Goal: Transaction & Acquisition: Purchase product/service

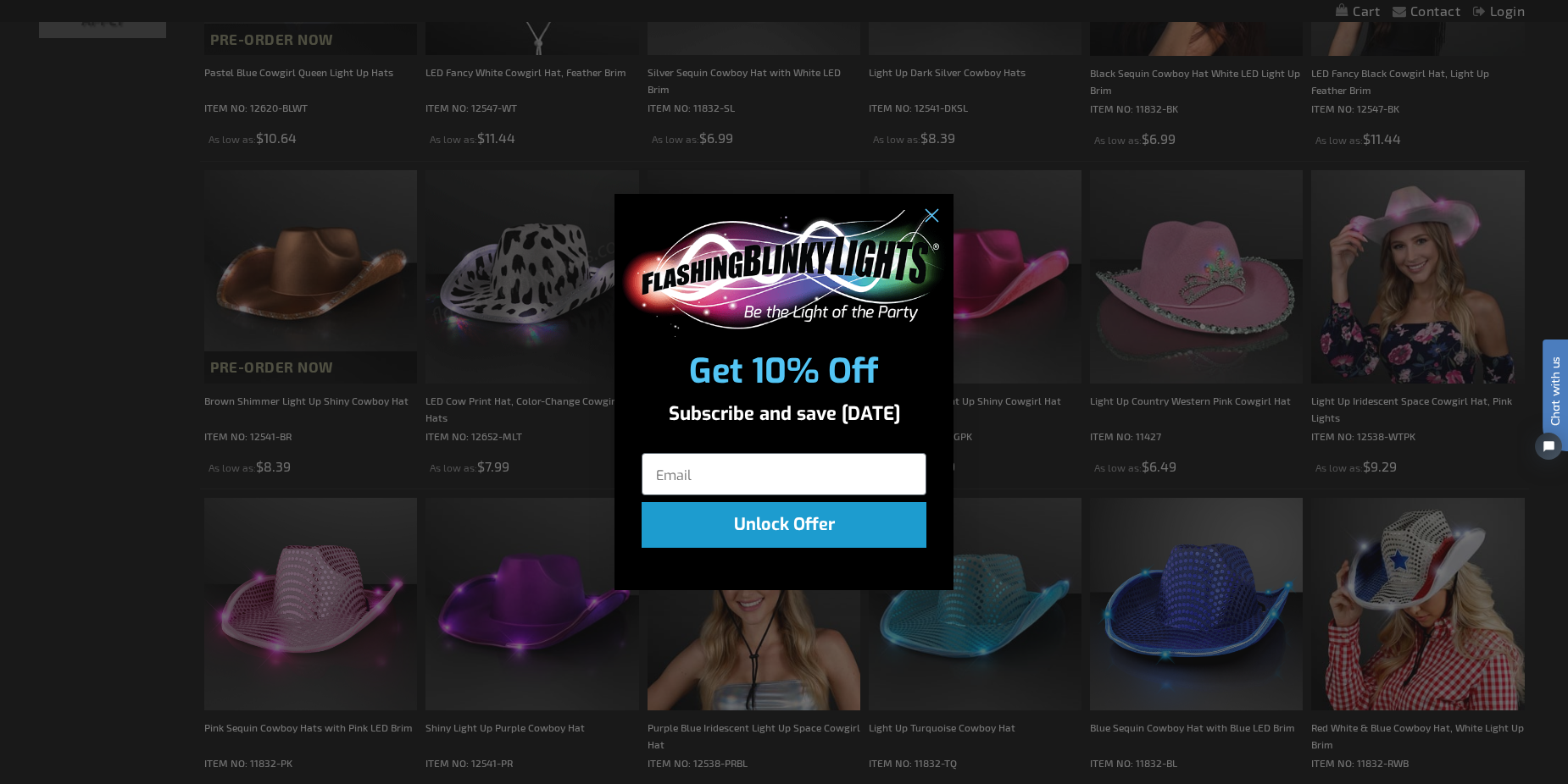
scroll to position [678, 0]
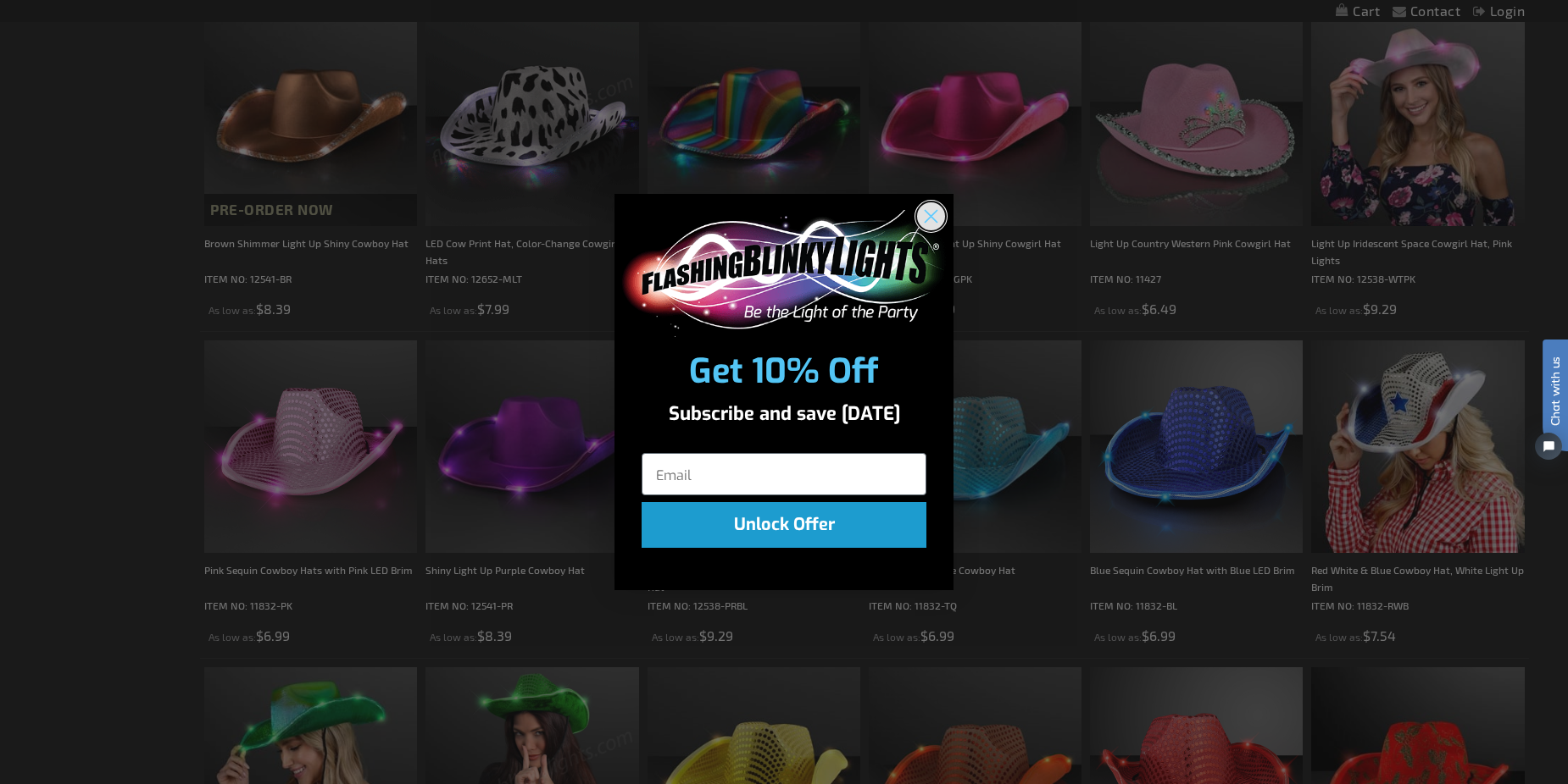
click at [932, 222] on circle "Close dialog" at bounding box center [931, 216] width 28 height 28
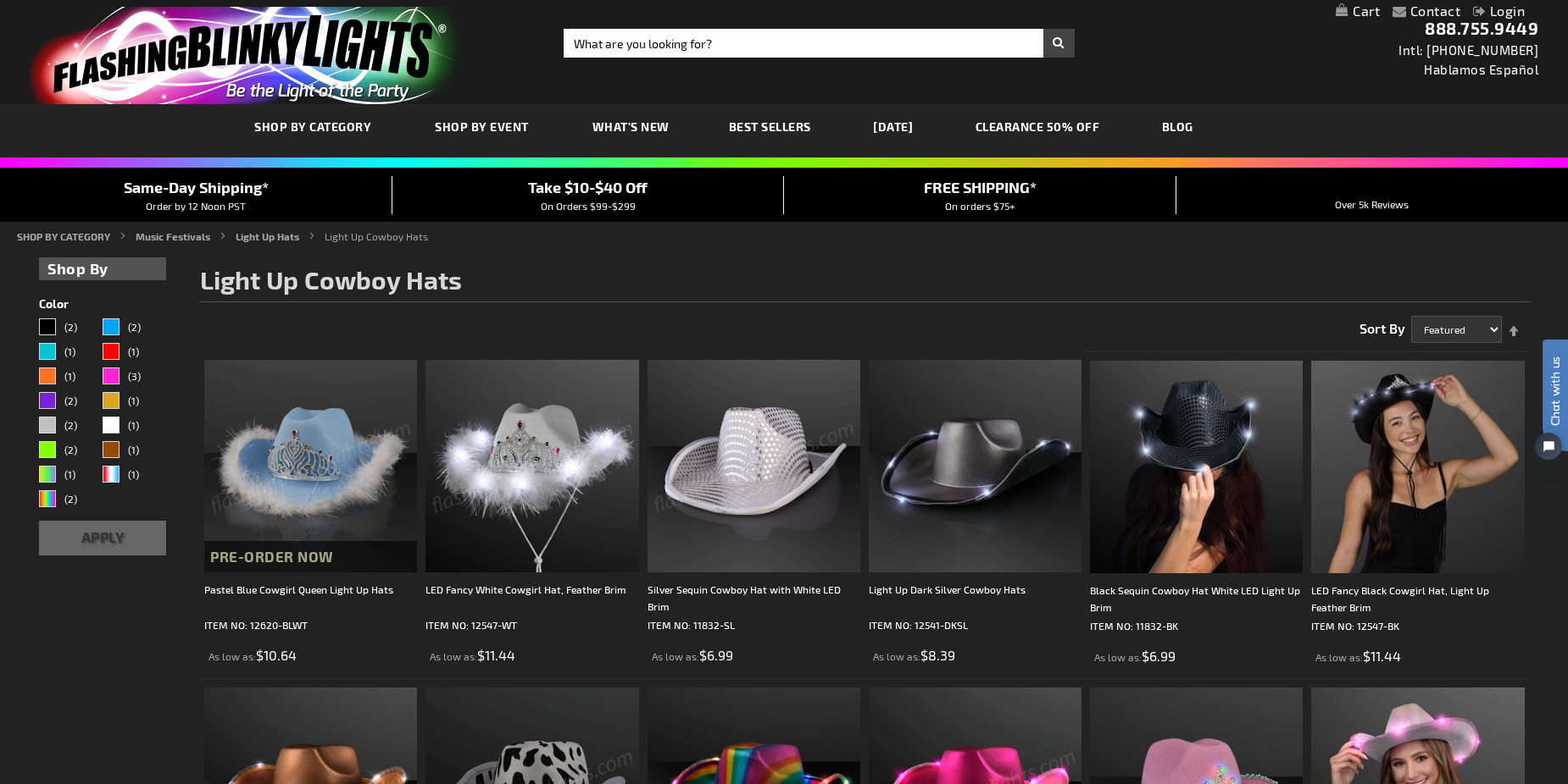
scroll to position [0, 0]
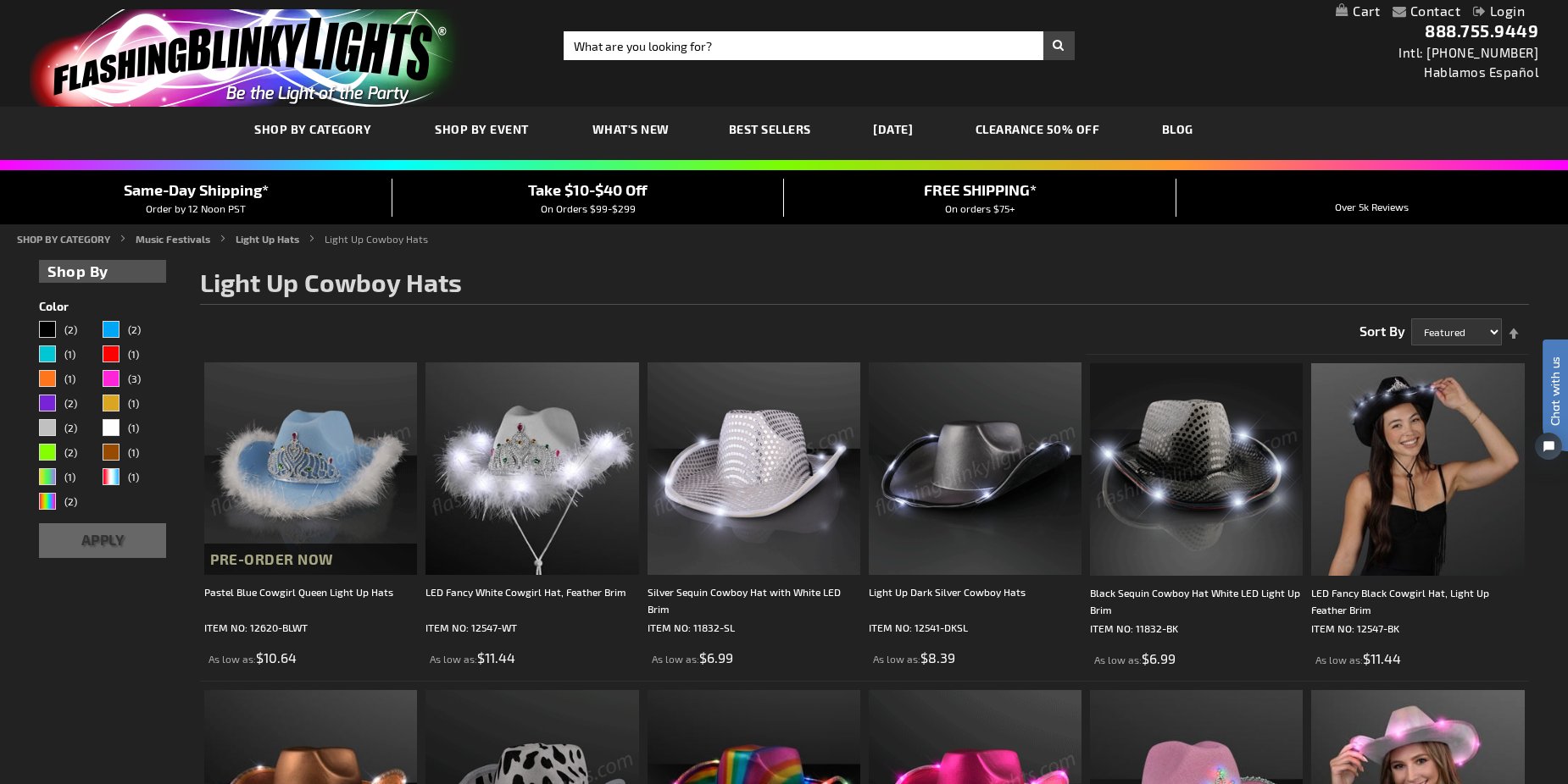
click at [1004, 476] on img at bounding box center [975, 468] width 213 height 213
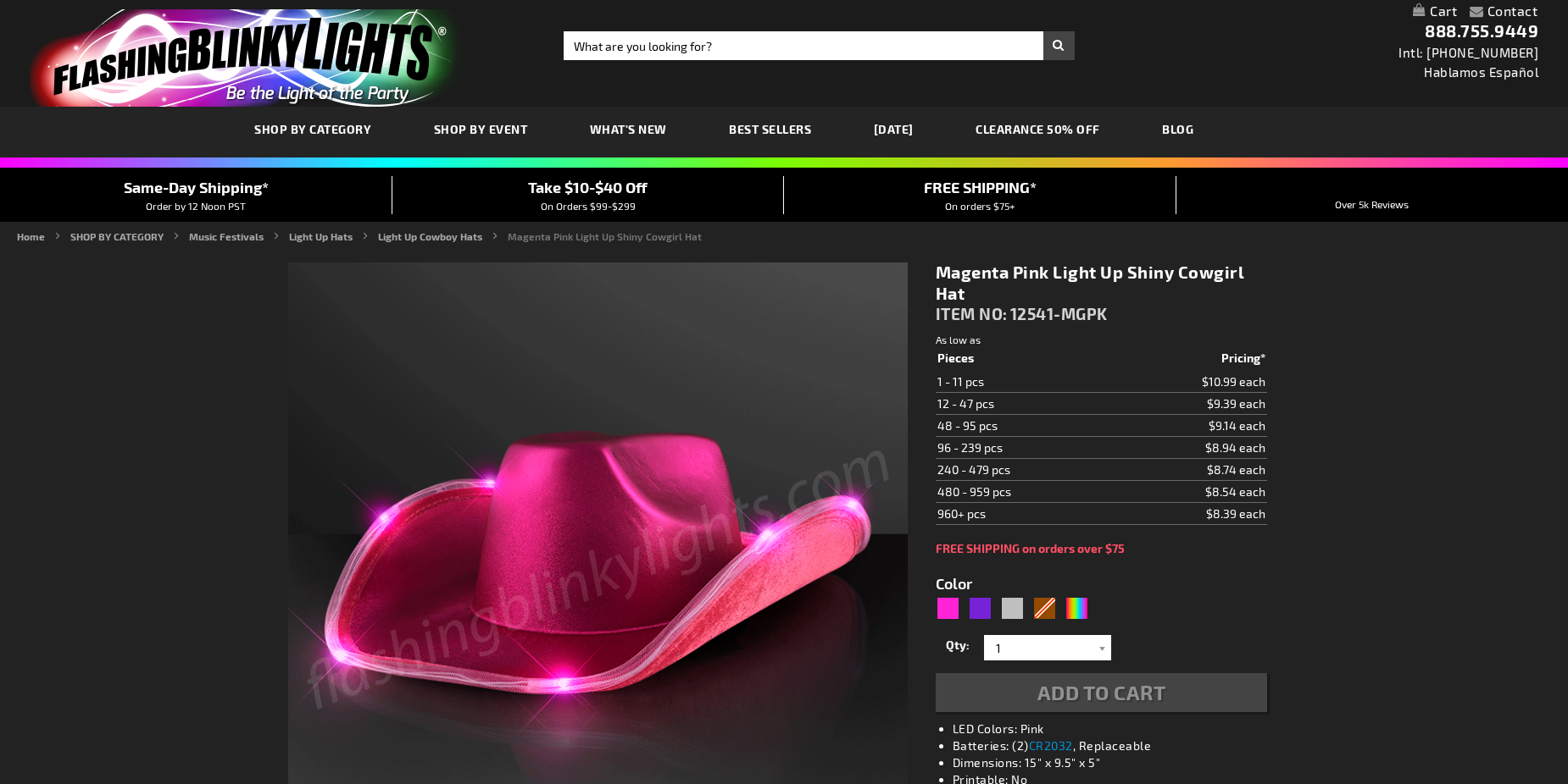
type input "5639"
